Goal: Task Accomplishment & Management: Manage account settings

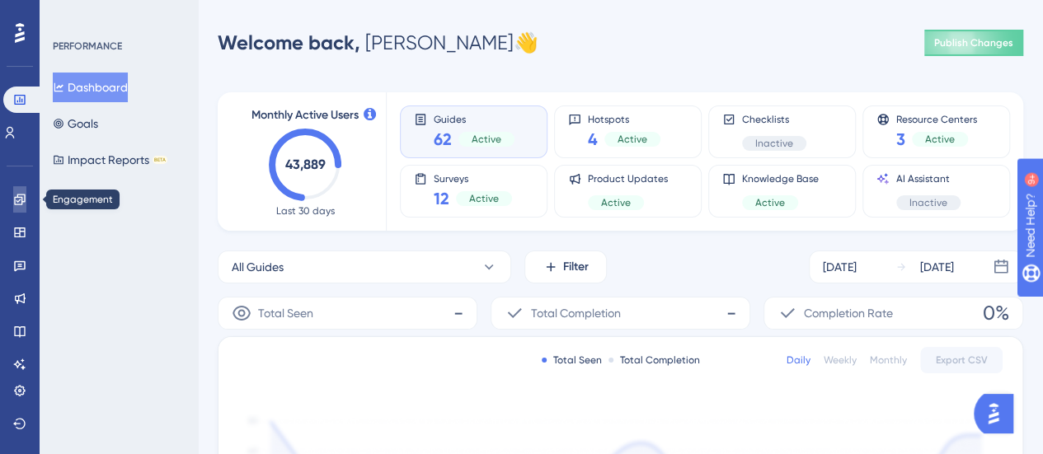
click at [21, 200] on icon at bounding box center [19, 199] width 11 height 11
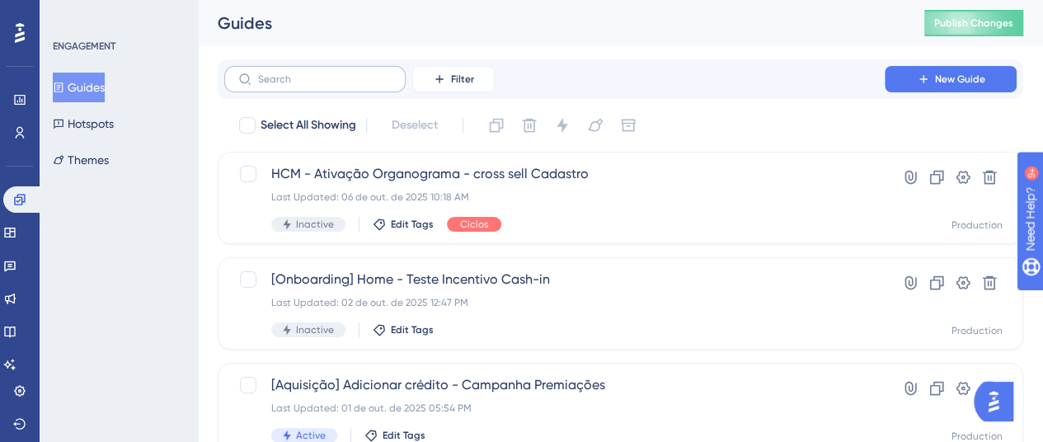
click at [336, 90] on label at bounding box center [314, 79] width 181 height 26
click at [336, 85] on input "text" at bounding box center [325, 79] width 134 height 12
type input "´["
checkbox input "true"
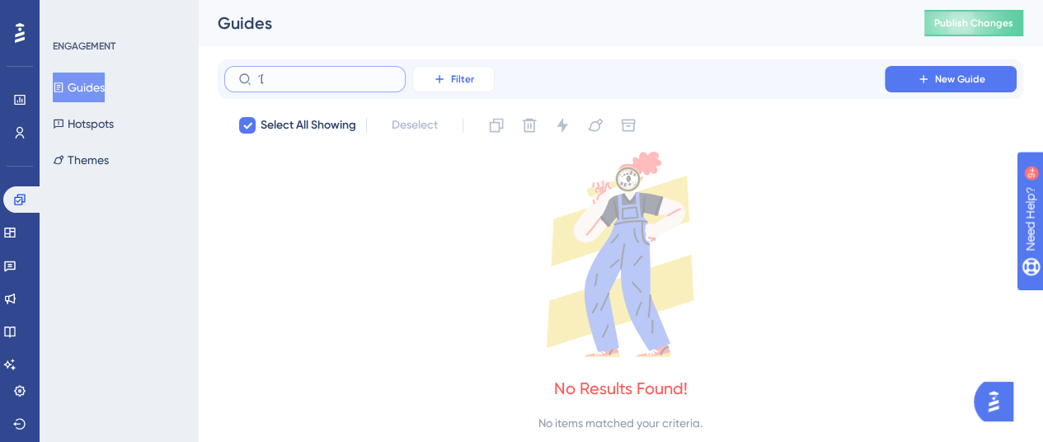
type input "´"
checkbox input "false"
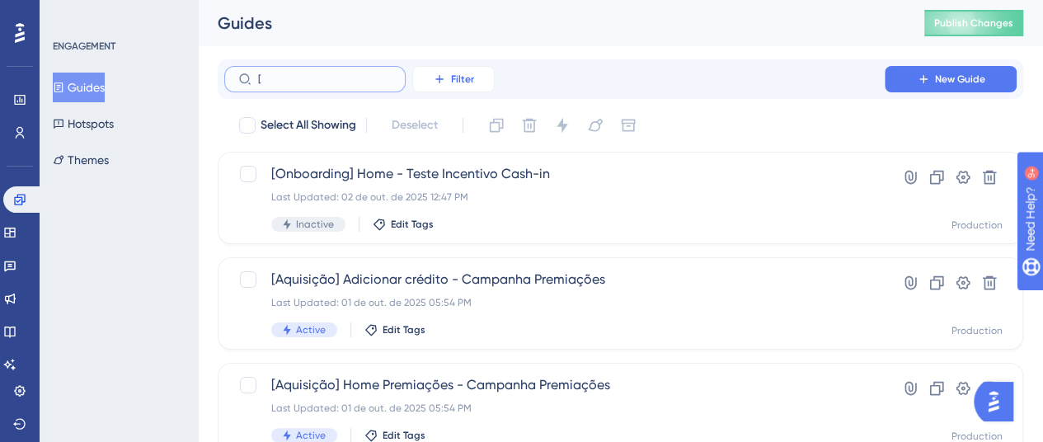
type input "[]"
checkbox input "true"
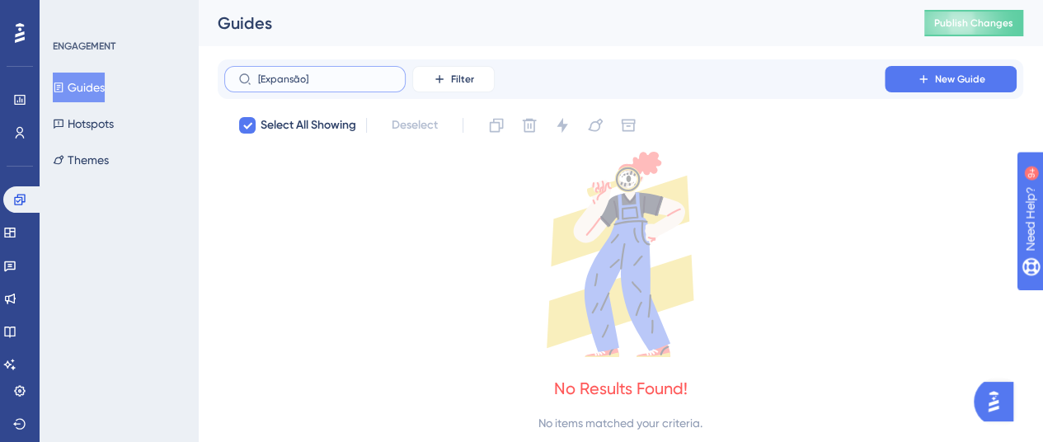
click at [360, 74] on input "[Expansão]" at bounding box center [325, 79] width 134 height 12
type input "[Expan"
checkbox input "false"
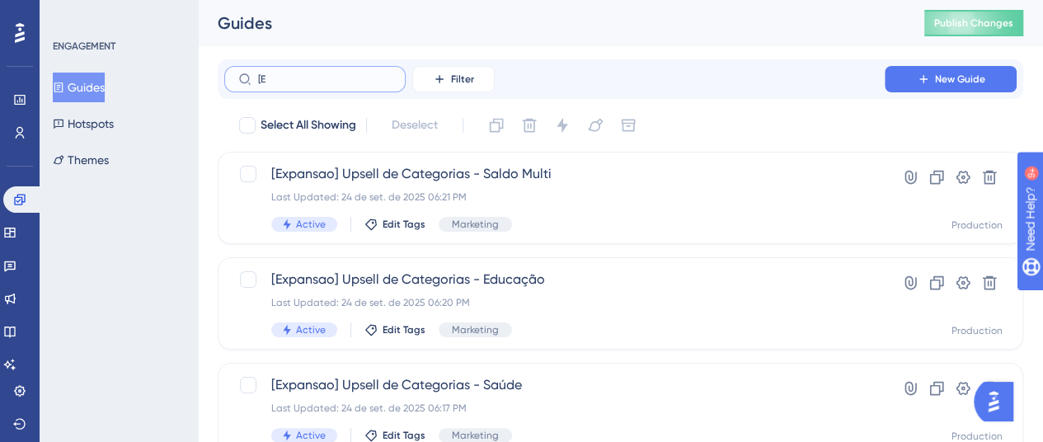
type input "["
type input "Exá"
checkbox input "true"
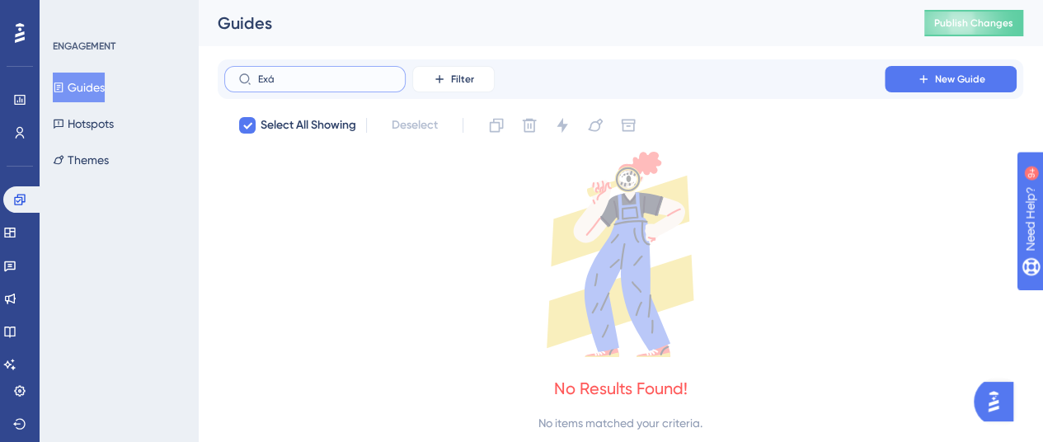
type input "Ex"
checkbox input "false"
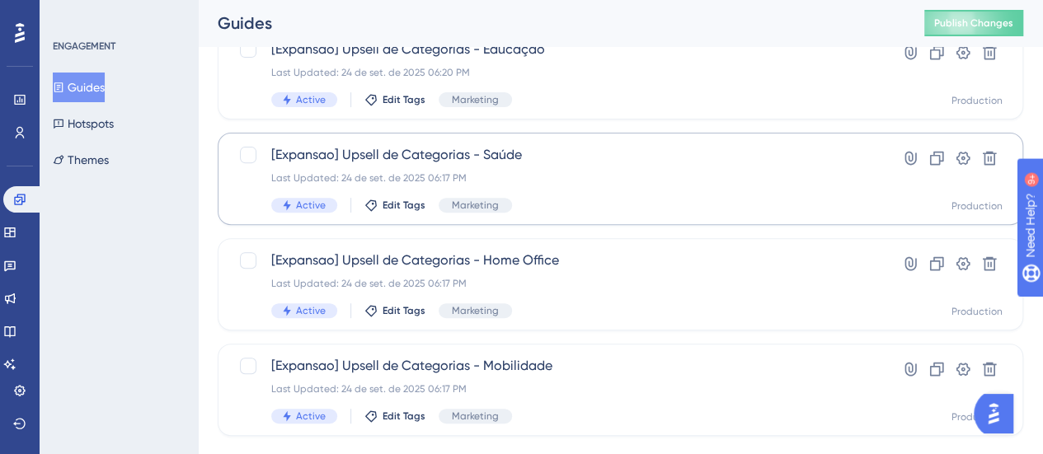
scroll to position [264, 0]
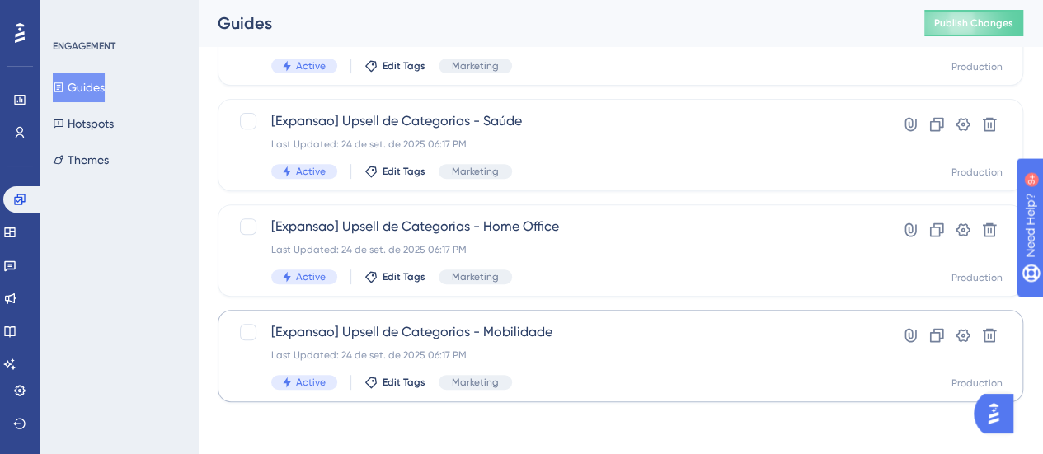
type input "Expans"
click at [718, 352] on div "Last Updated: 24 de set. de 2025 06:17 PM" at bounding box center [554, 355] width 567 height 13
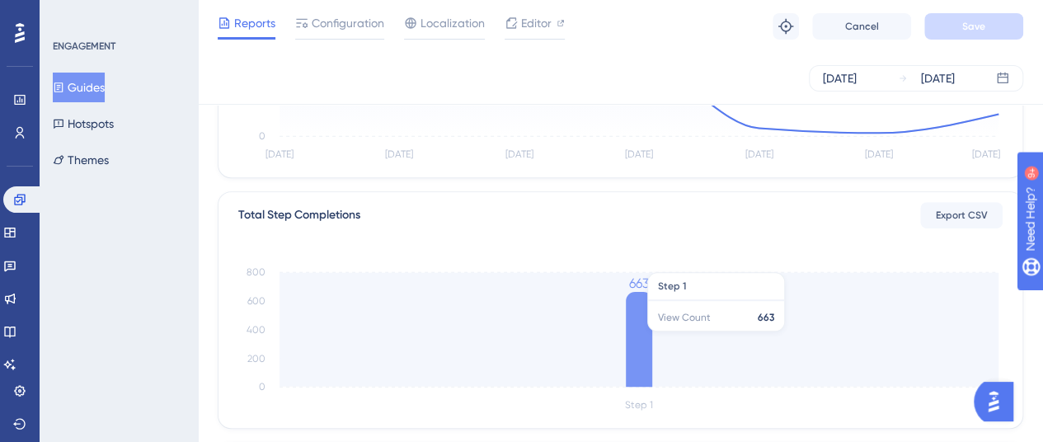
scroll to position [330, 0]
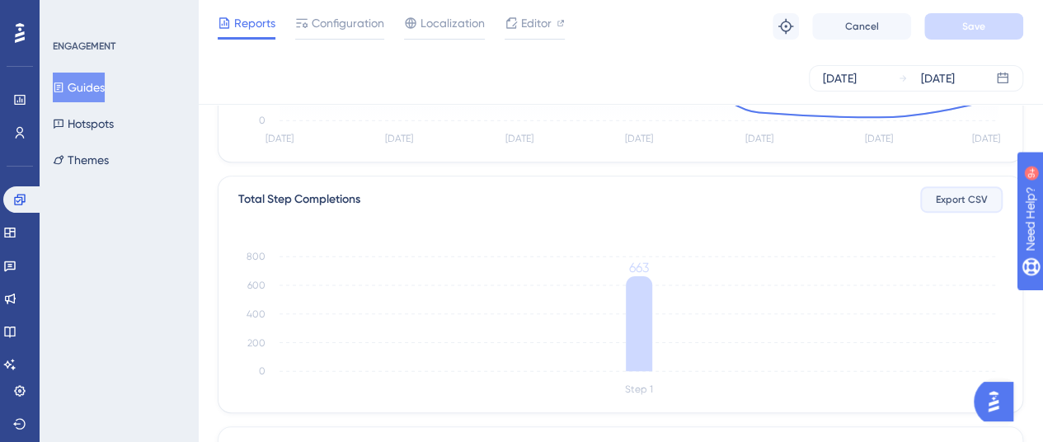
click at [960, 205] on button "Export CSV" at bounding box center [961, 199] width 82 height 26
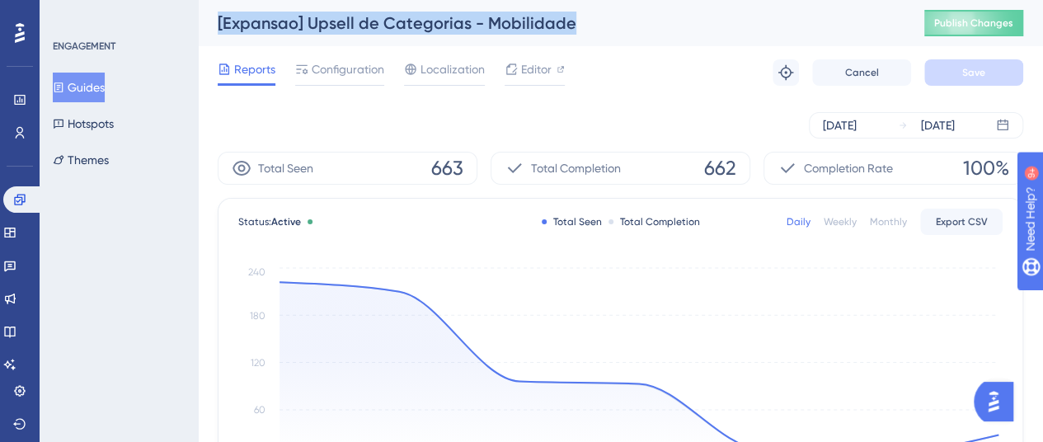
drag, startPoint x: 571, startPoint y: 21, endPoint x: 215, endPoint y: 9, distance: 355.7
click at [215, 9] on div "[Expansao] Upsell de Categorias - Mobilidade Publish Changes" at bounding box center [620, 23] width 845 height 46
copy div "[Expansao] Upsell de Categorias - Mobilidade"
click at [960, 224] on span "Export CSV" at bounding box center [962, 221] width 52 height 13
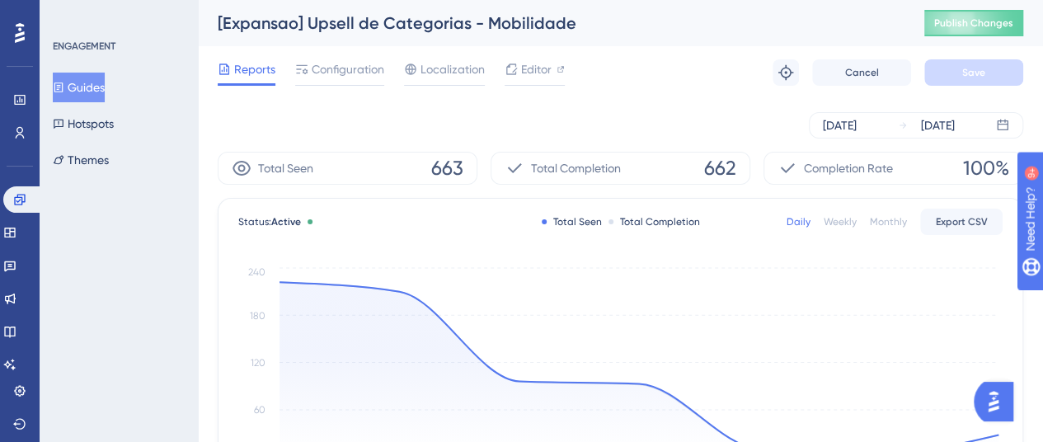
click at [858, 141] on div "[DATE] [DATE]" at bounding box center [621, 125] width 806 height 53
click at [857, 121] on div "[DATE]" at bounding box center [840, 125] width 34 height 20
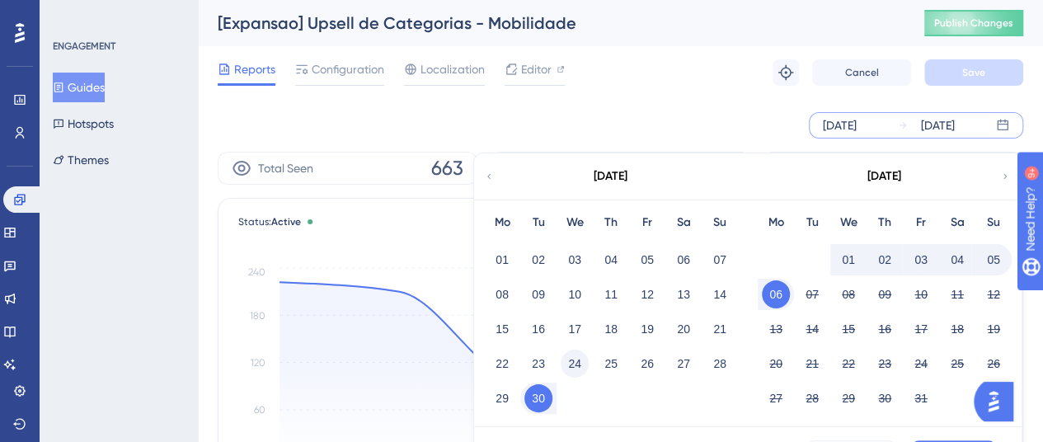
click at [578, 364] on button "24" at bounding box center [575, 364] width 28 height 28
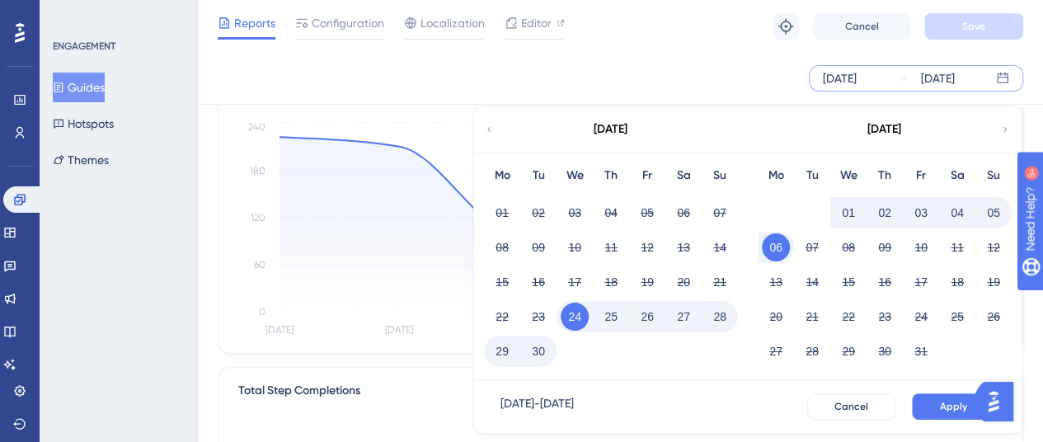
scroll to position [247, 0]
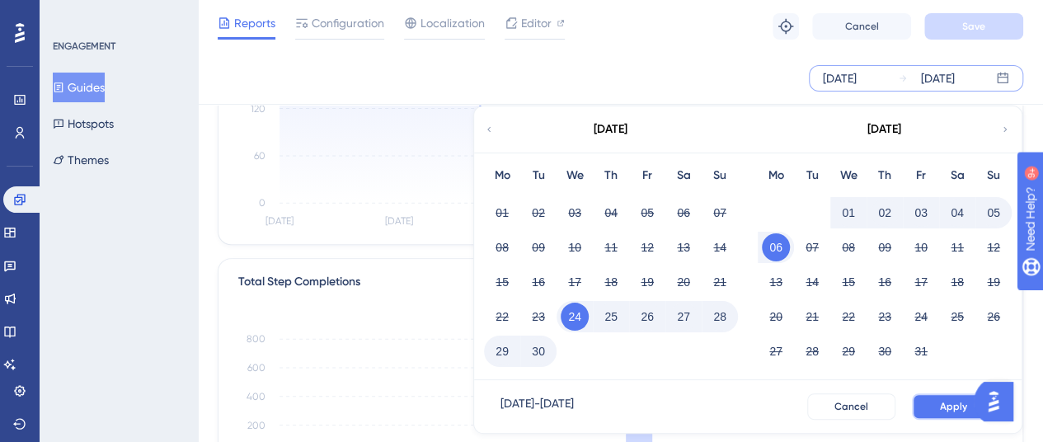
click at [934, 398] on button "Apply" at bounding box center [953, 406] width 83 height 26
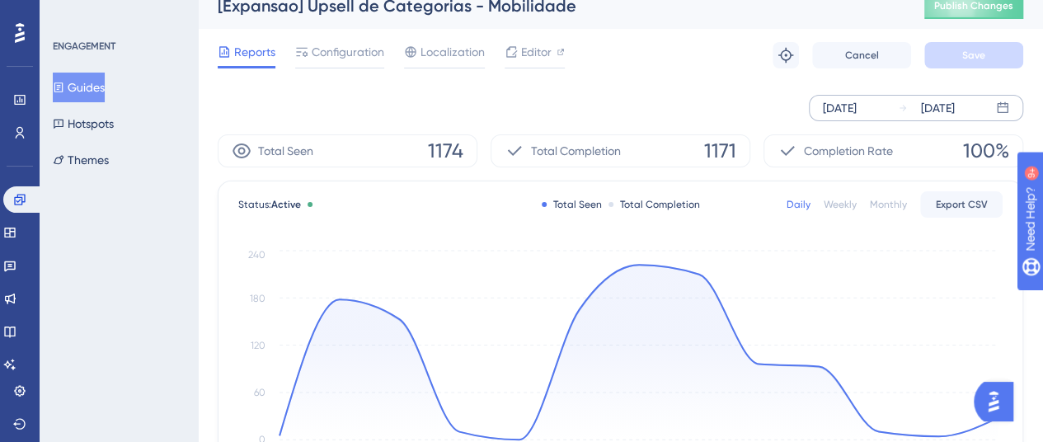
scroll to position [0, 0]
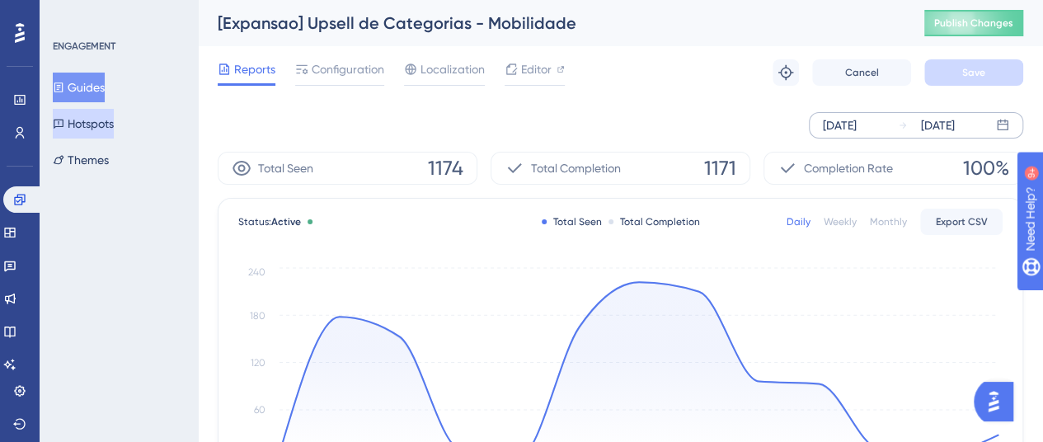
click at [110, 122] on button "Hotspots" at bounding box center [83, 124] width 61 height 30
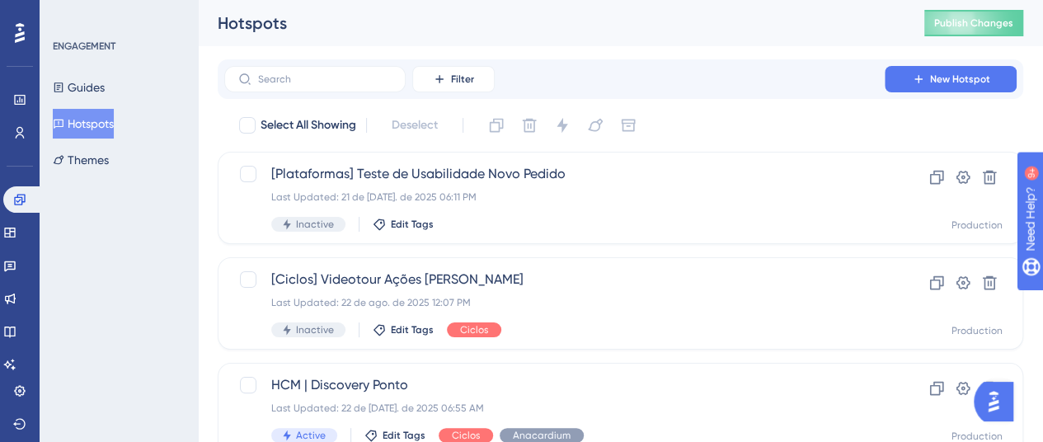
click at [126, 83] on div "Guides Hotspots Themes" at bounding box center [120, 124] width 134 height 102
click at [92, 84] on button "Guides" at bounding box center [79, 88] width 52 height 30
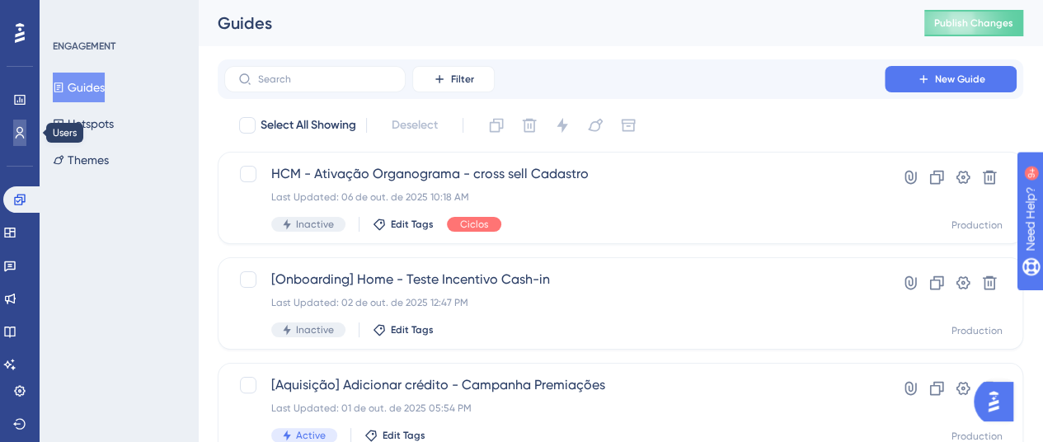
click at [21, 139] on link at bounding box center [19, 133] width 13 height 26
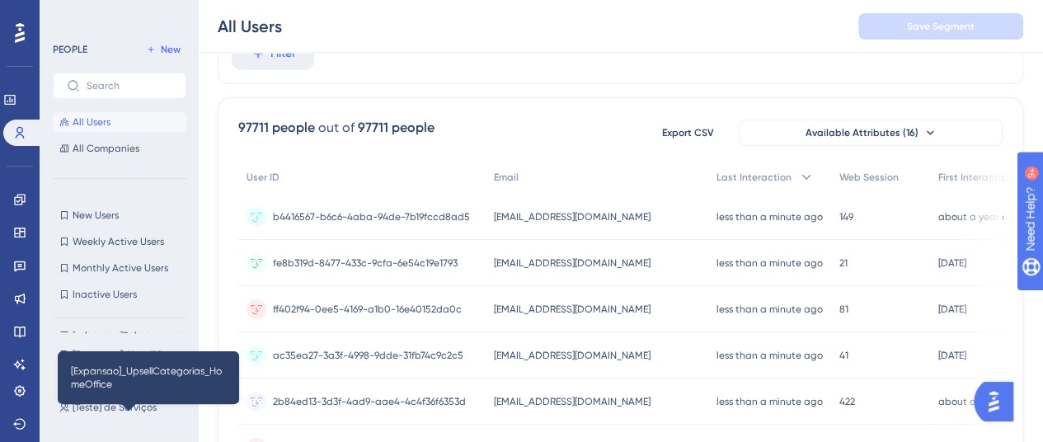
scroll to position [247, 0]
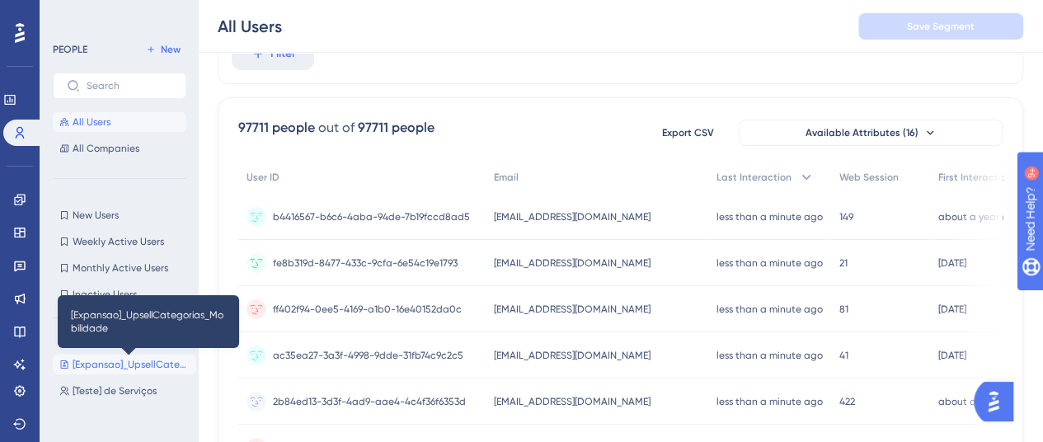
click at [140, 360] on span "[Expansao]_UpsellCategorias_Mobilidade" at bounding box center [131, 364] width 117 height 13
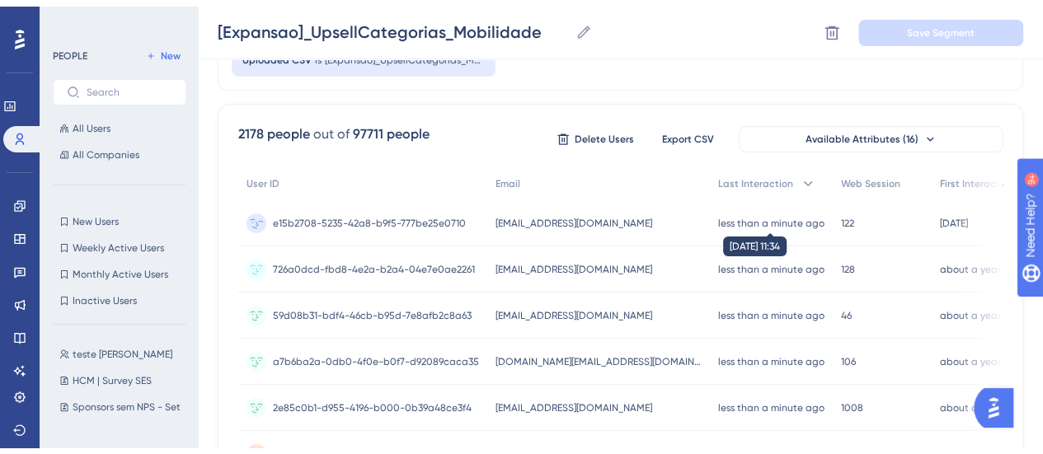
scroll to position [0, 0]
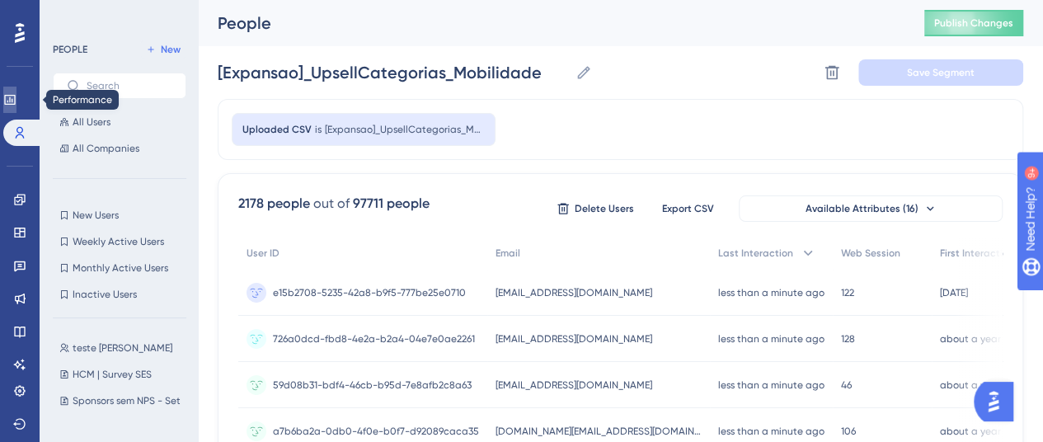
click at [16, 107] on link at bounding box center [9, 100] width 13 height 26
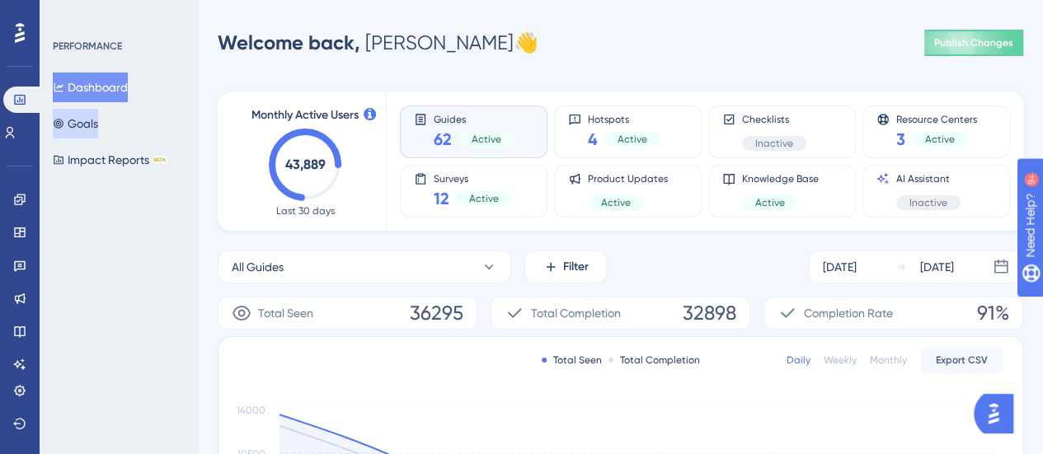
click at [98, 126] on button "Goals" at bounding box center [75, 124] width 45 height 30
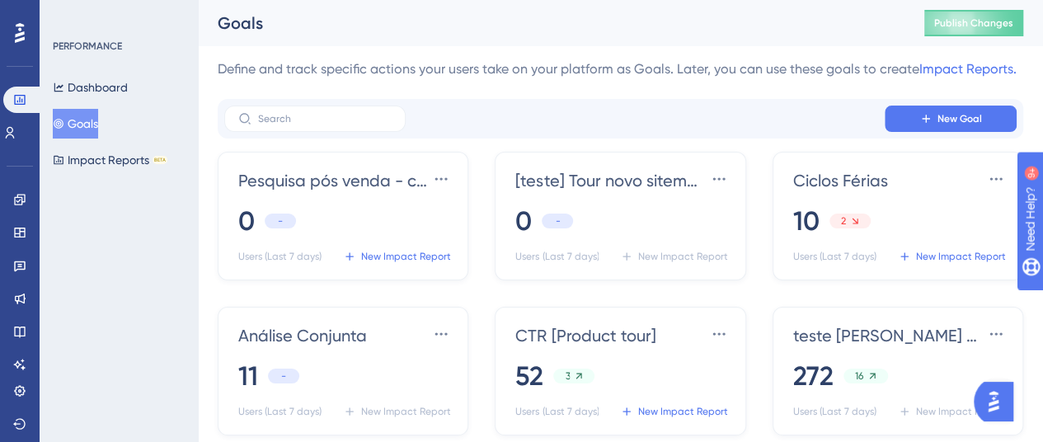
click at [462, 120] on div "New Goal" at bounding box center [620, 119] width 793 height 26
click at [461, 118] on div "New Goal" at bounding box center [620, 119] width 793 height 26
click at [287, 117] on input "text" at bounding box center [325, 119] width 134 height 12
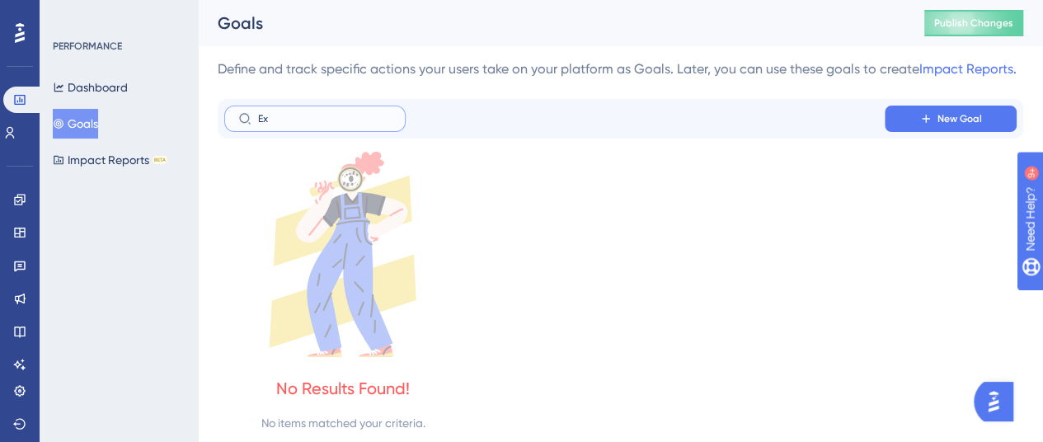
type input "E"
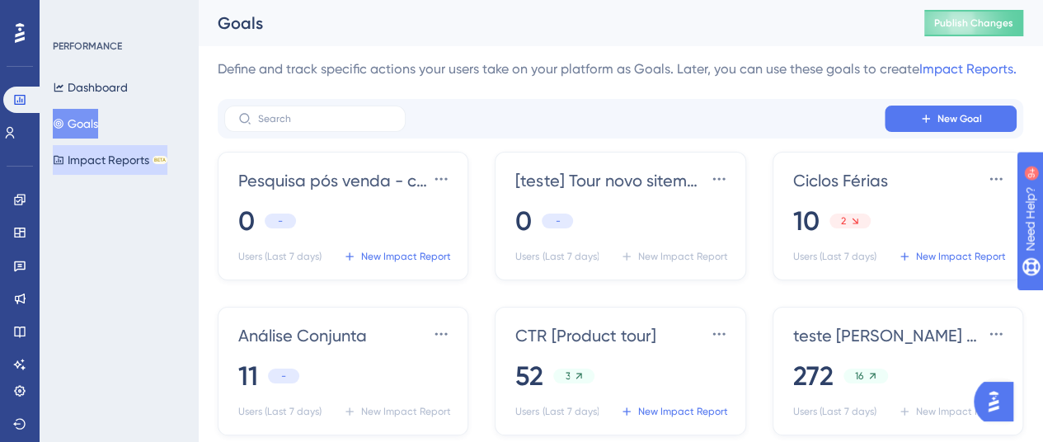
click at [101, 162] on button "Impact Reports BETA" at bounding box center [110, 160] width 115 height 30
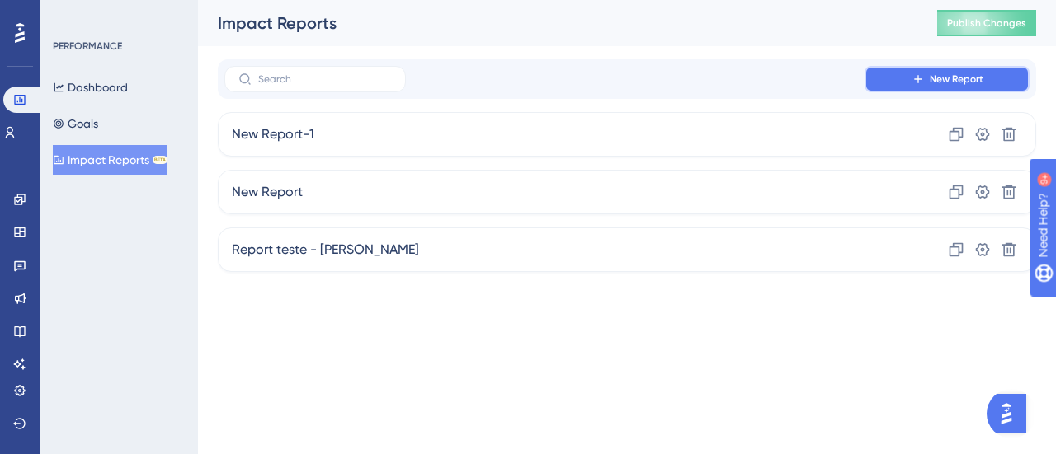
click at [932, 70] on button "New Report" at bounding box center [946, 79] width 165 height 26
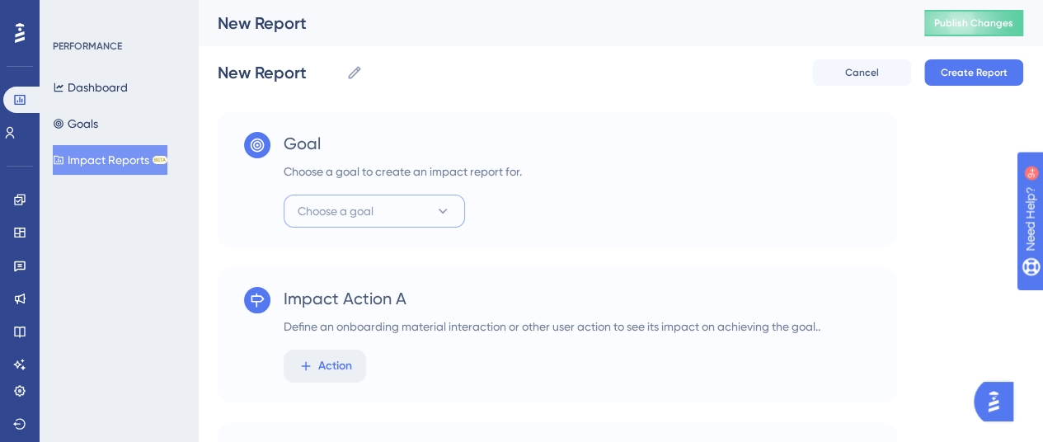
click at [453, 215] on button "Choose a goal" at bounding box center [374, 211] width 181 height 33
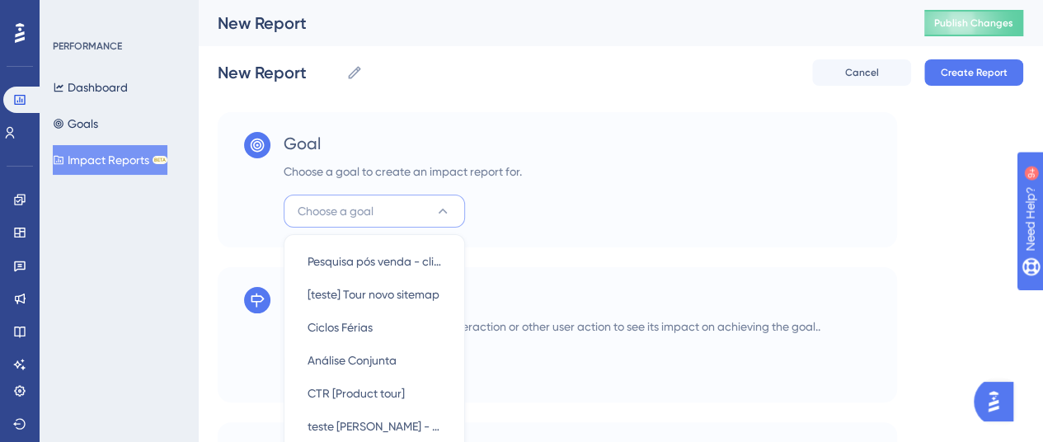
scroll to position [122, 0]
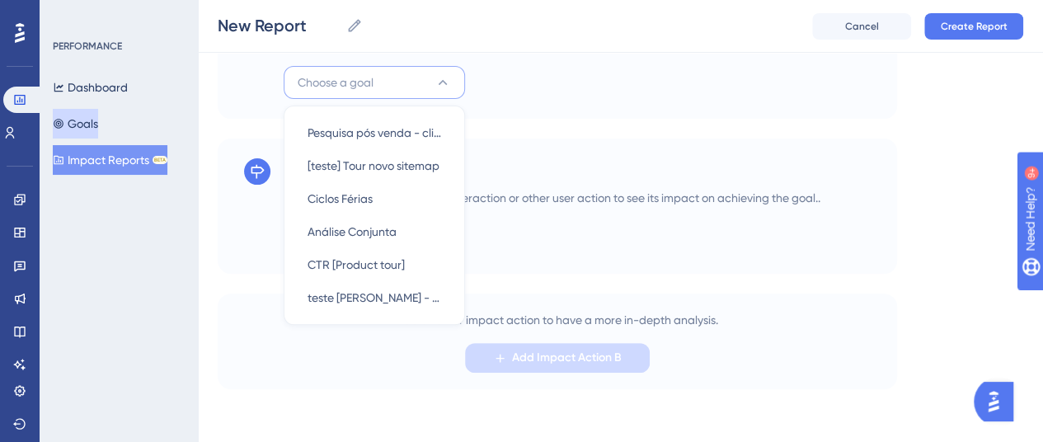
click at [87, 113] on button "Goals" at bounding box center [75, 124] width 45 height 30
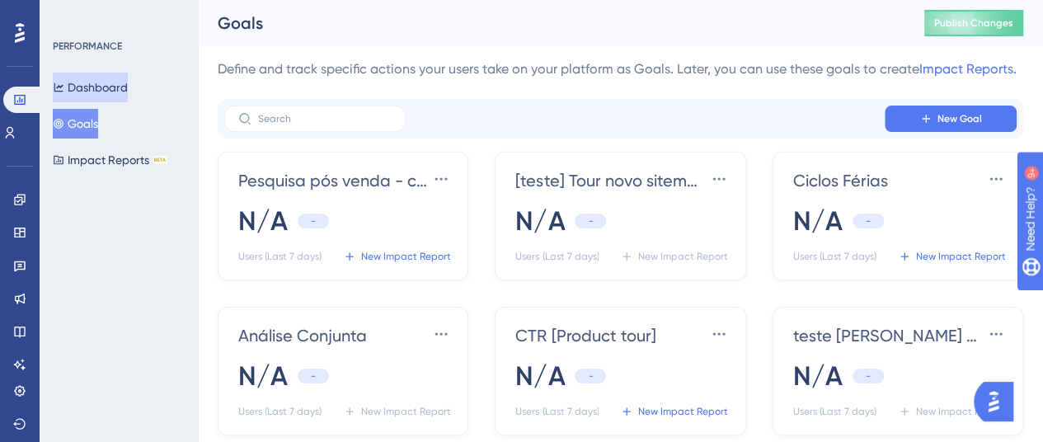
click at [96, 90] on button "Dashboard" at bounding box center [90, 88] width 75 height 30
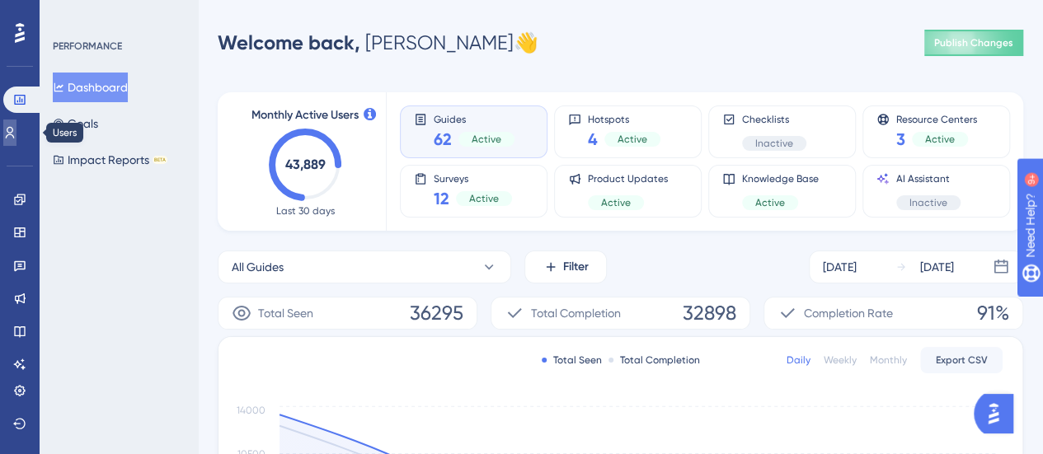
click at [16, 135] on link at bounding box center [9, 133] width 13 height 26
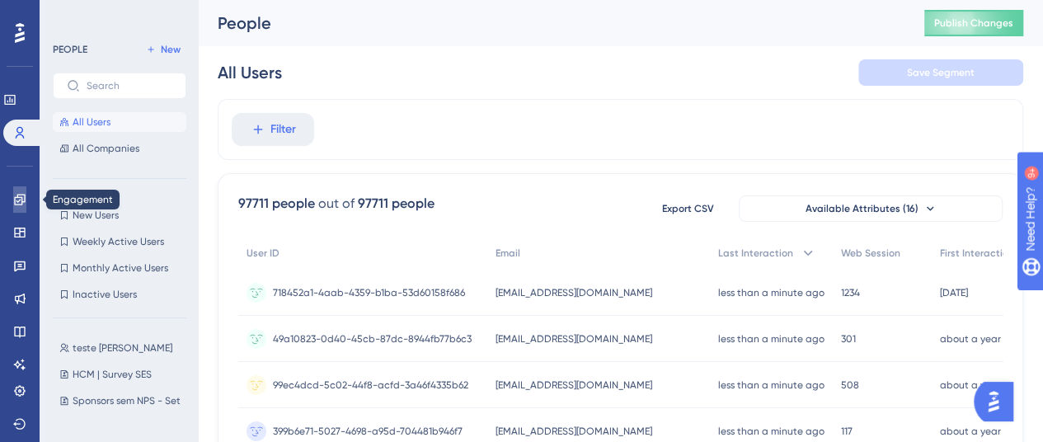
click at [24, 202] on icon at bounding box center [19, 199] width 11 height 11
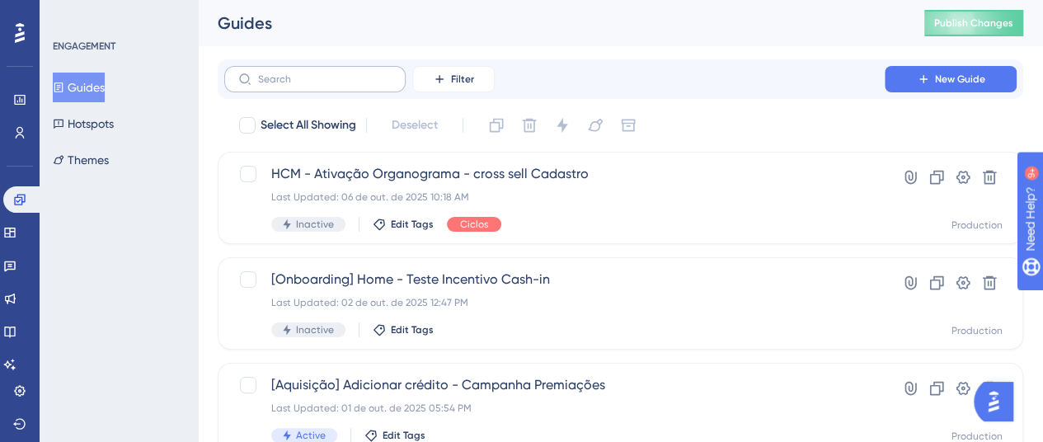
drag, startPoint x: 284, startPoint y: 94, endPoint x: 323, endPoint y: 78, distance: 42.6
click at [284, 94] on div "Filter New Guide" at bounding box center [621, 79] width 806 height 40
click at [337, 73] on input "text" at bounding box center [325, 79] width 134 height 12
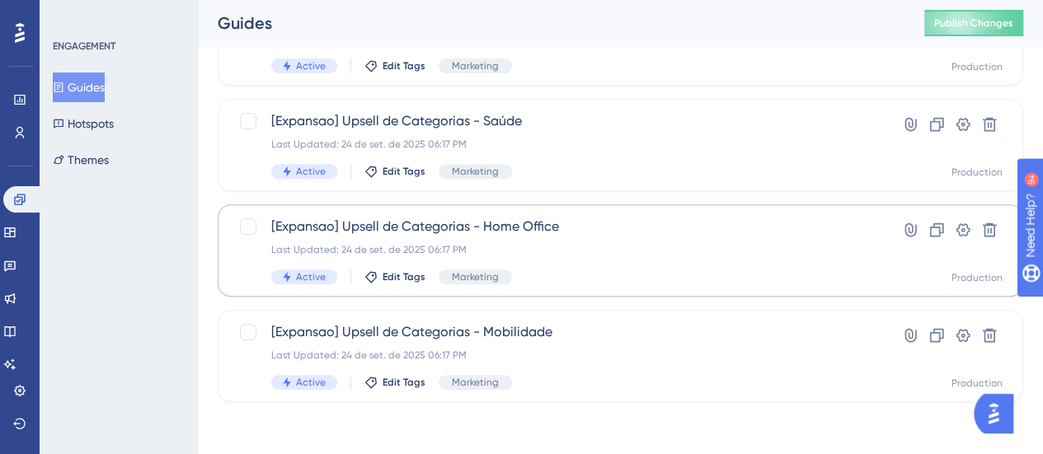
scroll to position [264, 0]
type input "expan"
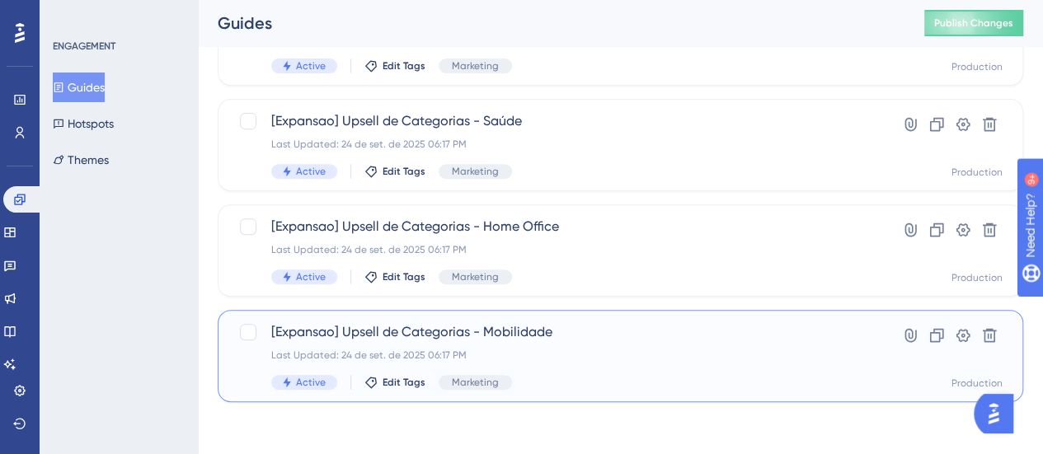
click at [614, 340] on span "[Expansao] Upsell de Categorias - Mobilidade" at bounding box center [554, 332] width 567 height 20
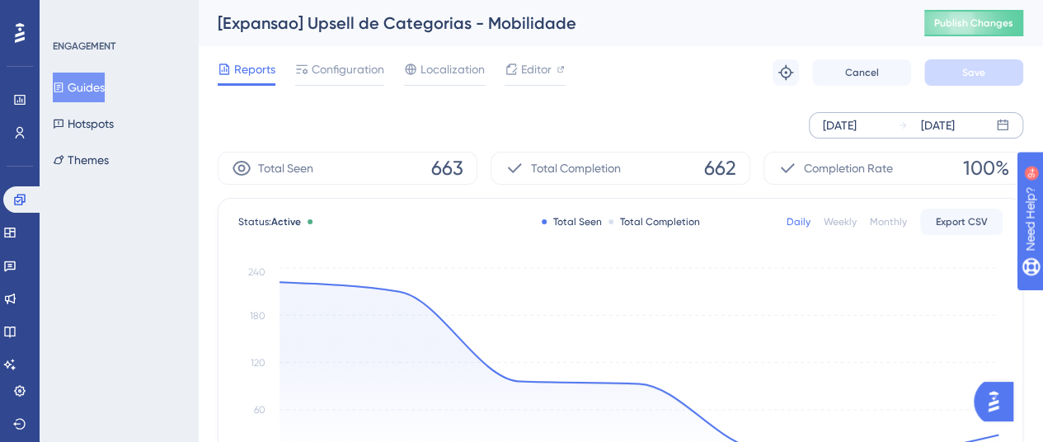
click at [857, 129] on div "[DATE]" at bounding box center [840, 125] width 34 height 20
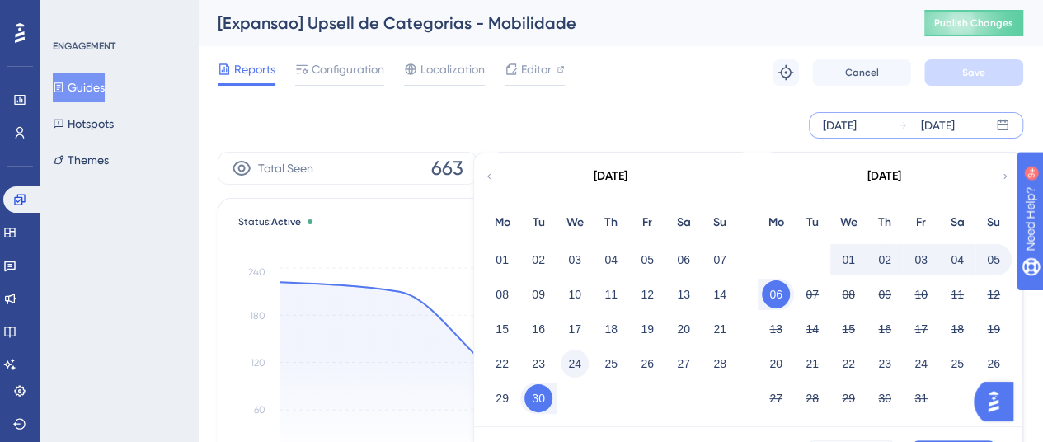
click at [574, 358] on button "24" at bounding box center [575, 364] width 28 height 28
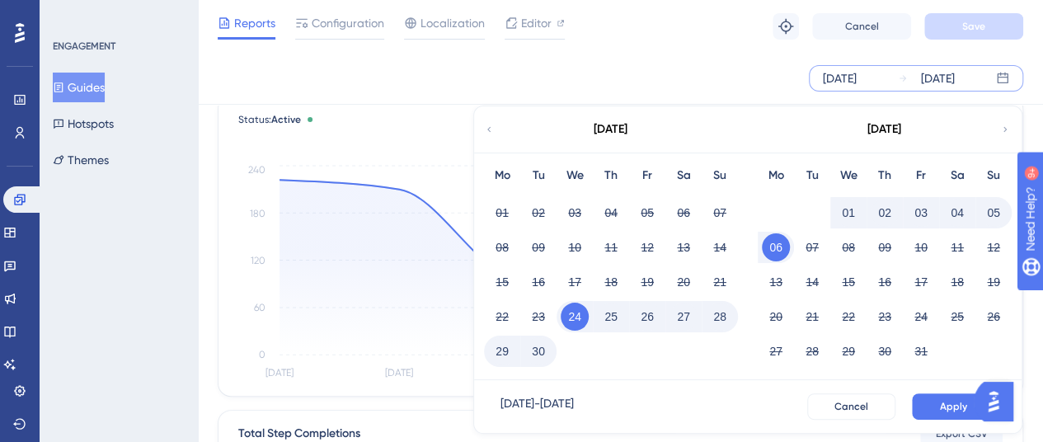
scroll to position [165, 0]
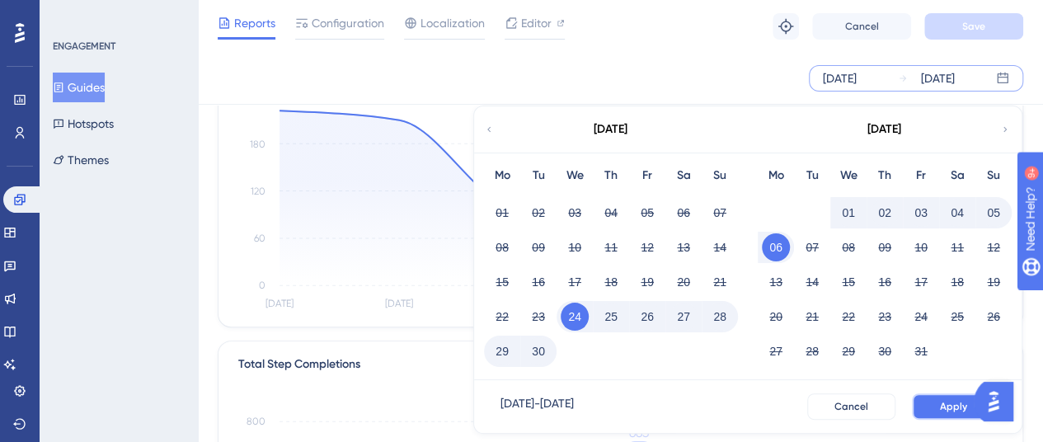
click at [934, 398] on button "Apply" at bounding box center [953, 406] width 83 height 26
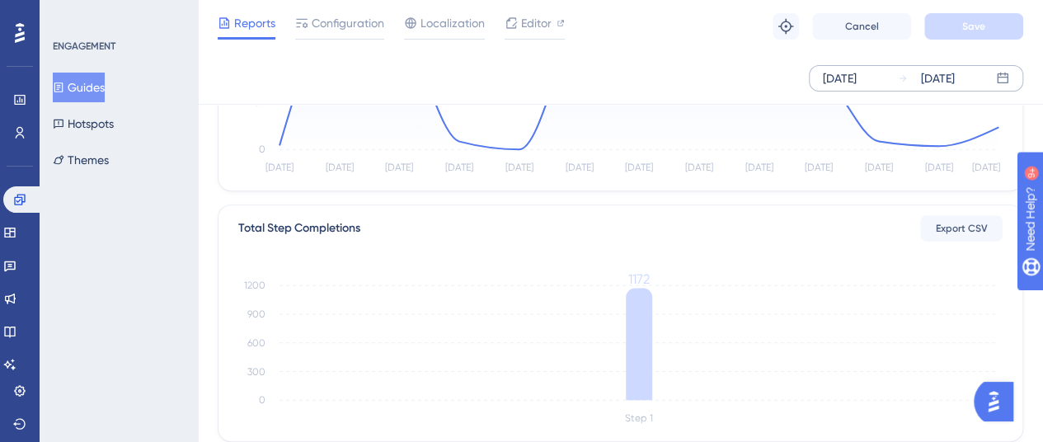
scroll to position [247, 0]
